Goal: Task Accomplishment & Management: Complete application form

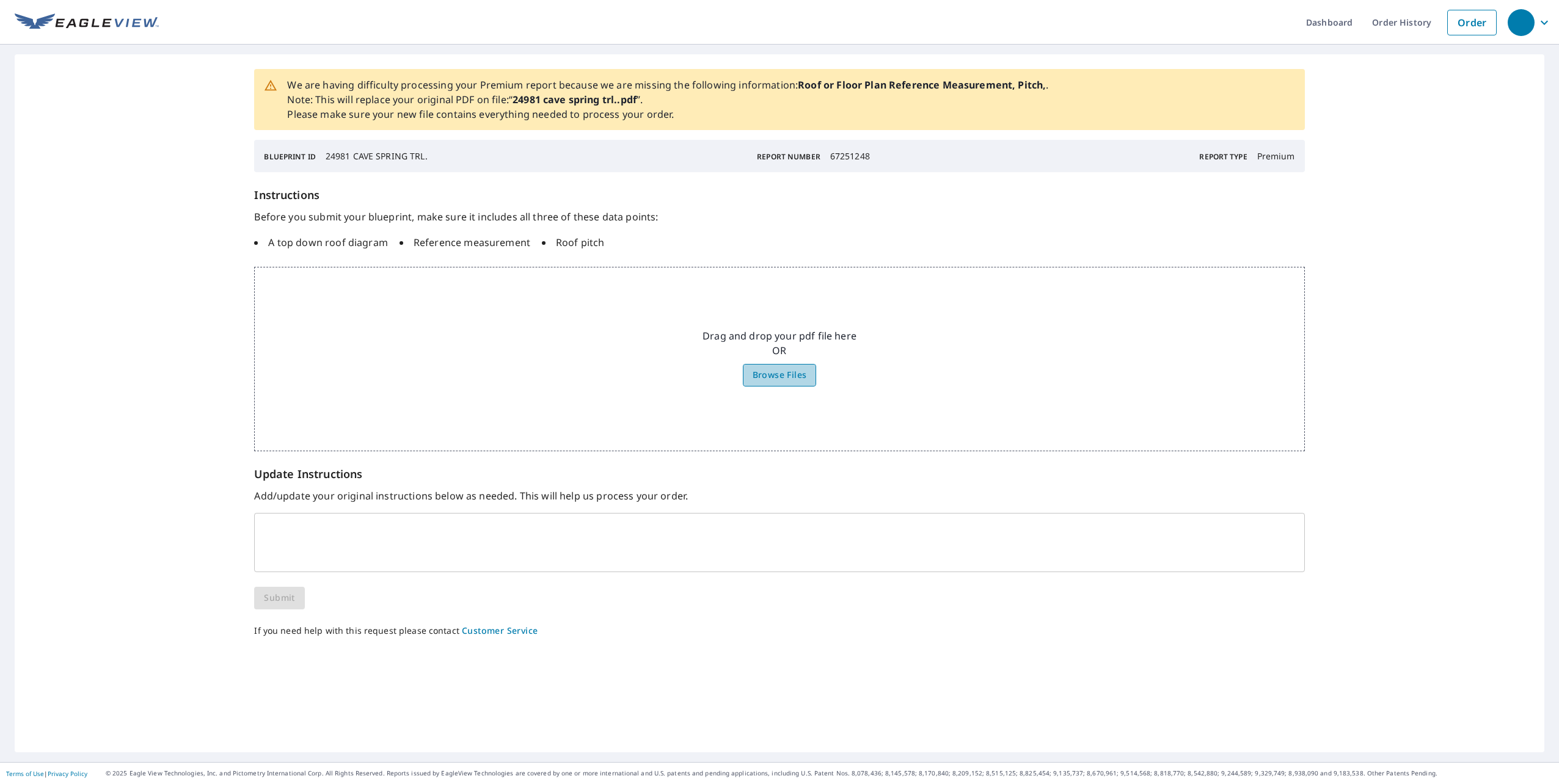
click at [768, 370] on span "Browse Files" at bounding box center [779, 375] width 54 height 15
click at [0, 0] on input "Browse Files" at bounding box center [0, 0] width 0 height 0
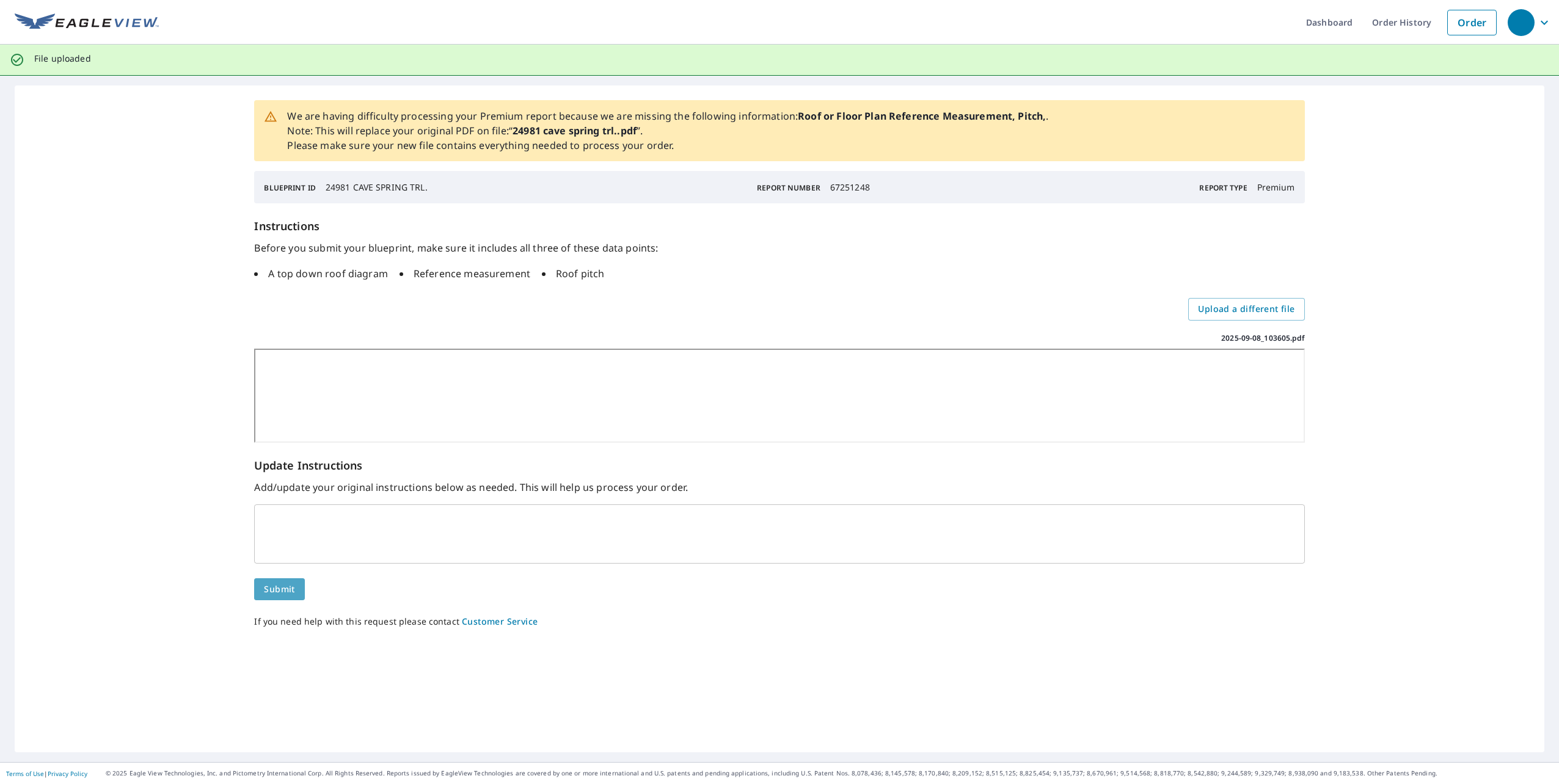
click at [282, 580] on button "Submit" at bounding box center [279, 589] width 50 height 22
click at [279, 587] on span "Submit" at bounding box center [279, 589] width 30 height 15
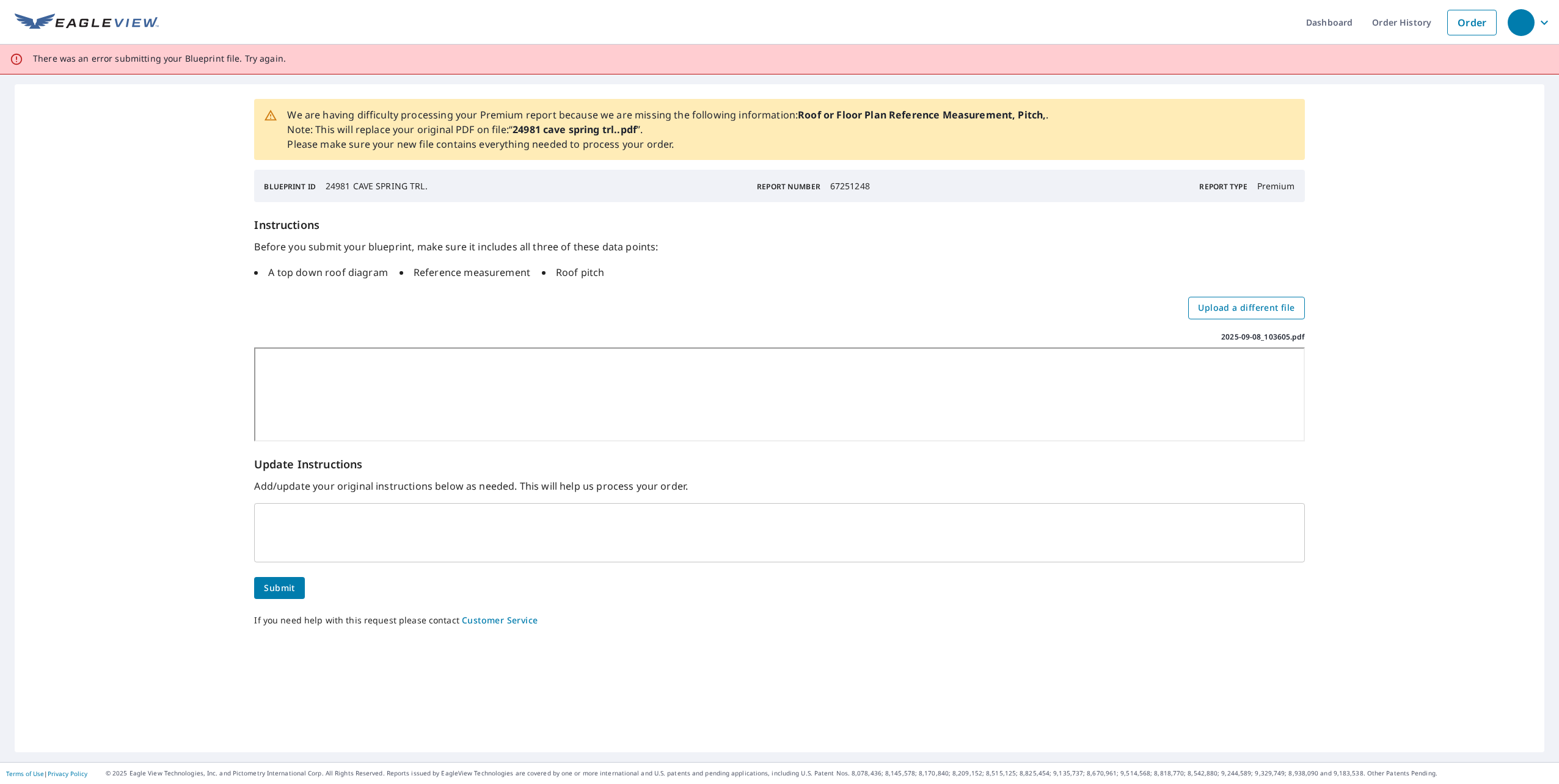
click at [1235, 307] on span "Upload a different file" at bounding box center [1246, 308] width 97 height 15
click at [0, 0] on input "Upload a different file" at bounding box center [0, 0] width 0 height 0
click at [283, 590] on span "Submit" at bounding box center [279, 588] width 30 height 15
click at [311, 507] on div "x ​" at bounding box center [779, 532] width 1051 height 59
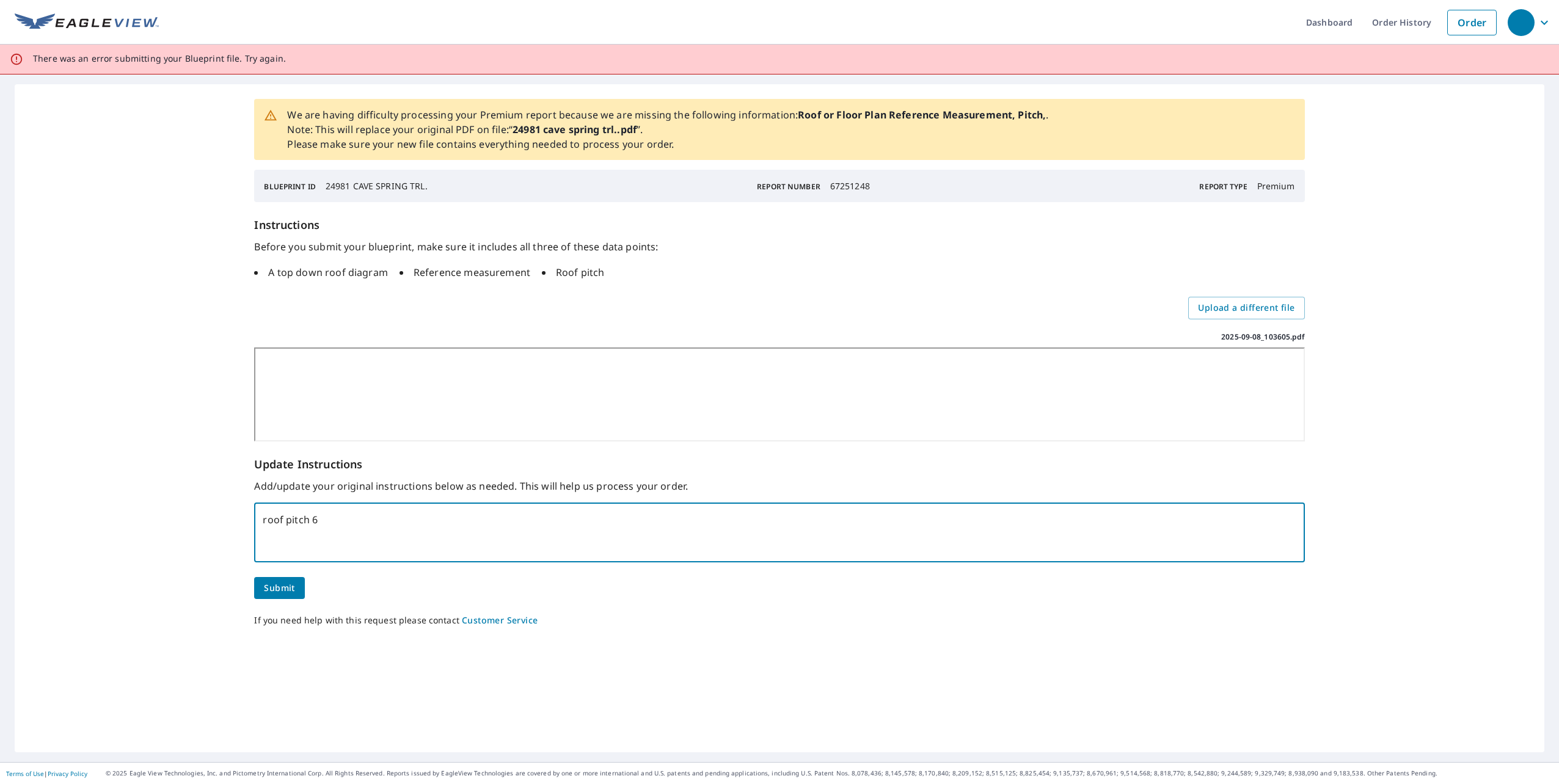
type textarea "roof pitch 6"
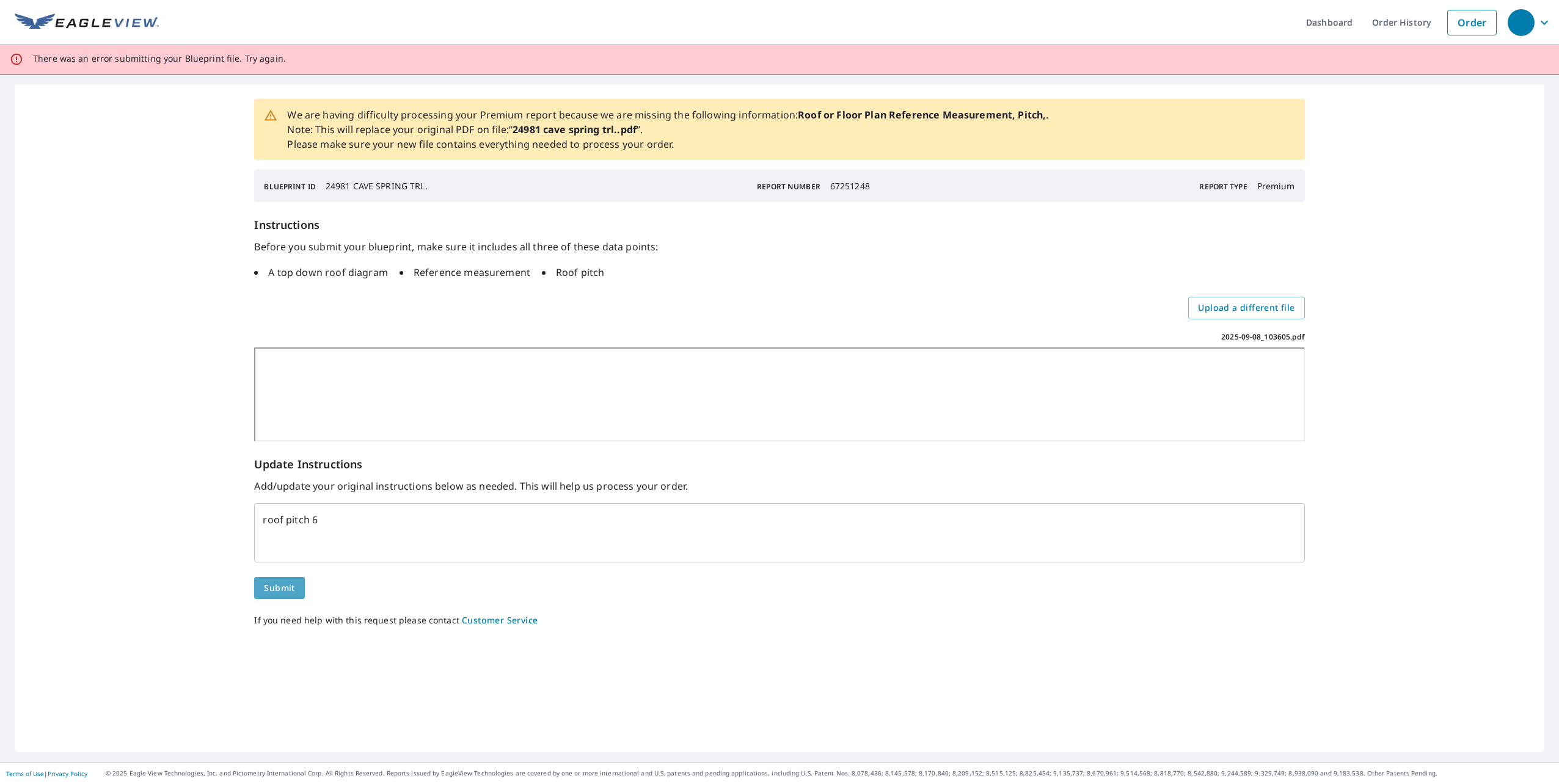
click at [282, 582] on span "Submit" at bounding box center [279, 588] width 30 height 15
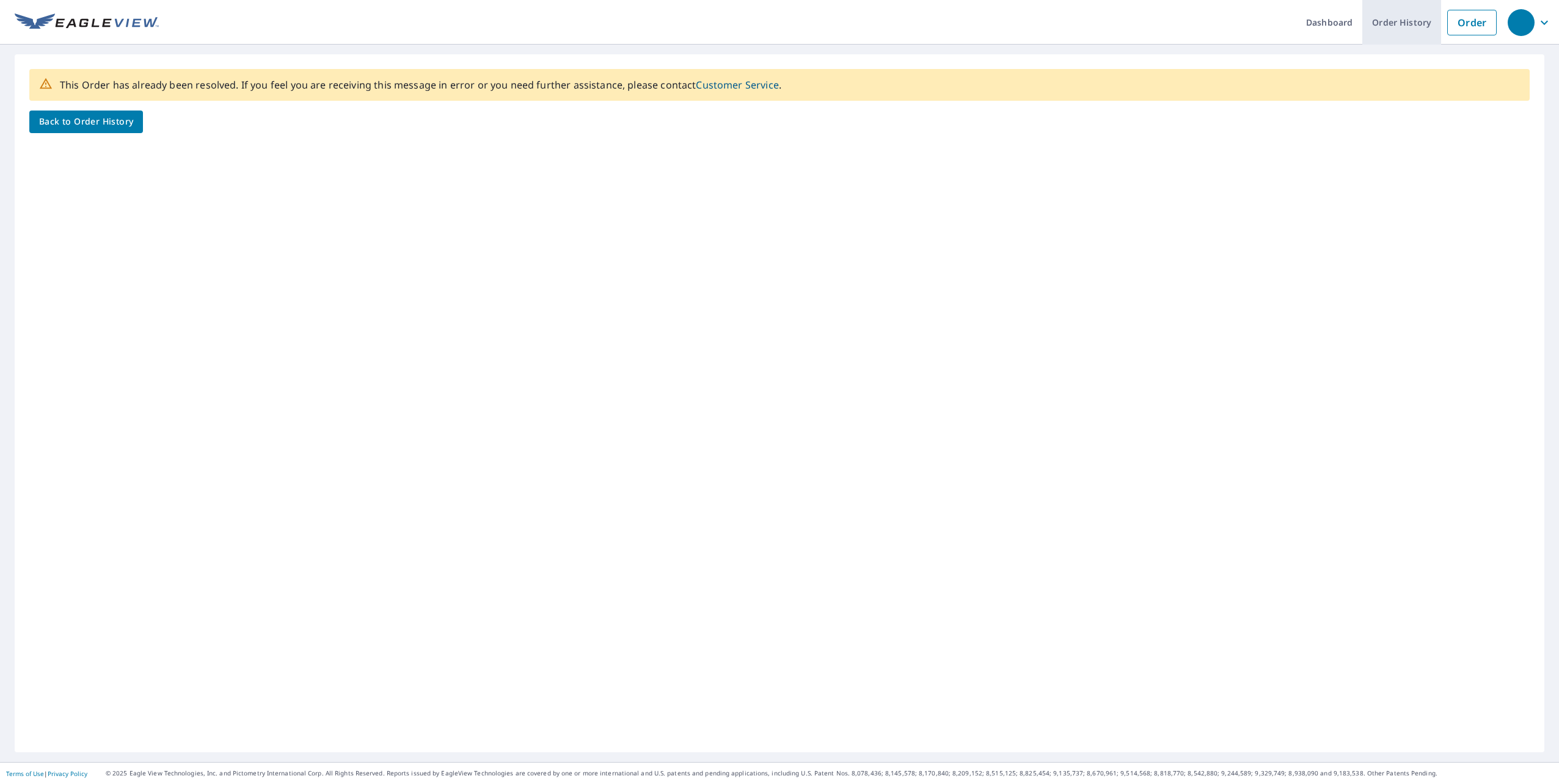
click at [1397, 27] on link "Order History" at bounding box center [1402, 22] width 79 height 44
